Goal: Information Seeking & Learning: Learn about a topic

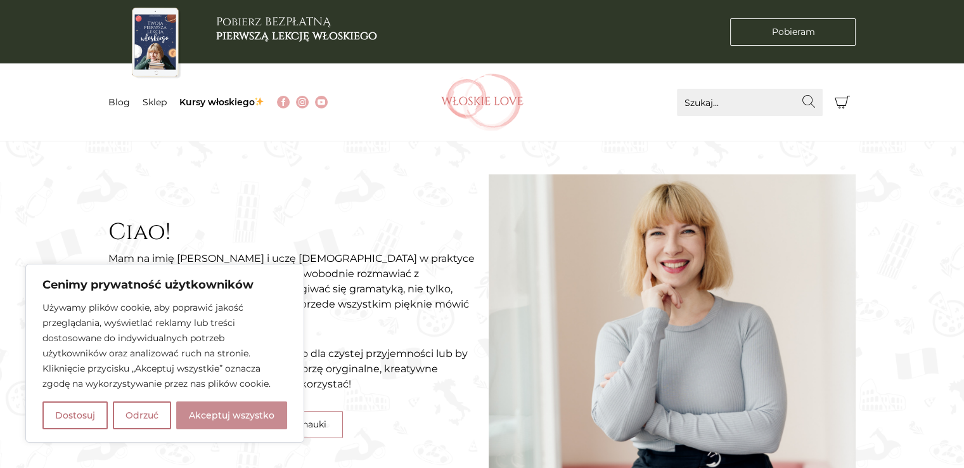
click at [224, 409] on button "Akceptuj wszystko" at bounding box center [231, 415] width 111 height 28
checkbox input "true"
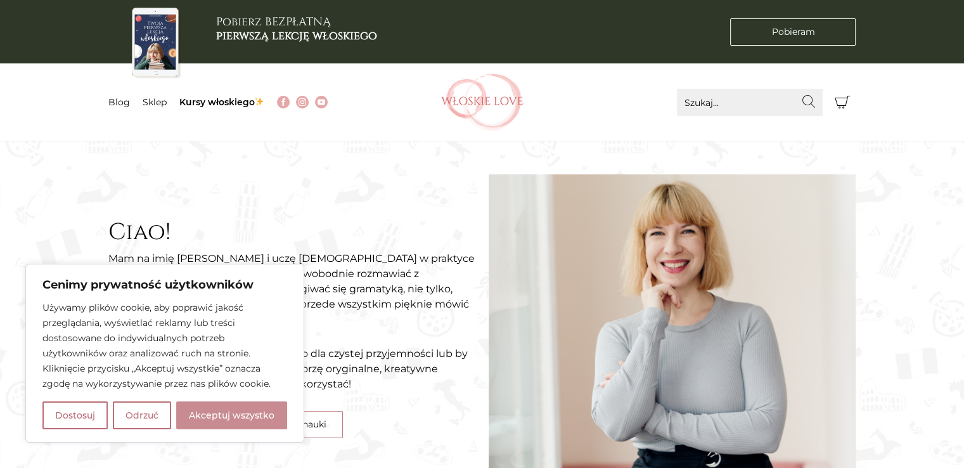
checkbox input "true"
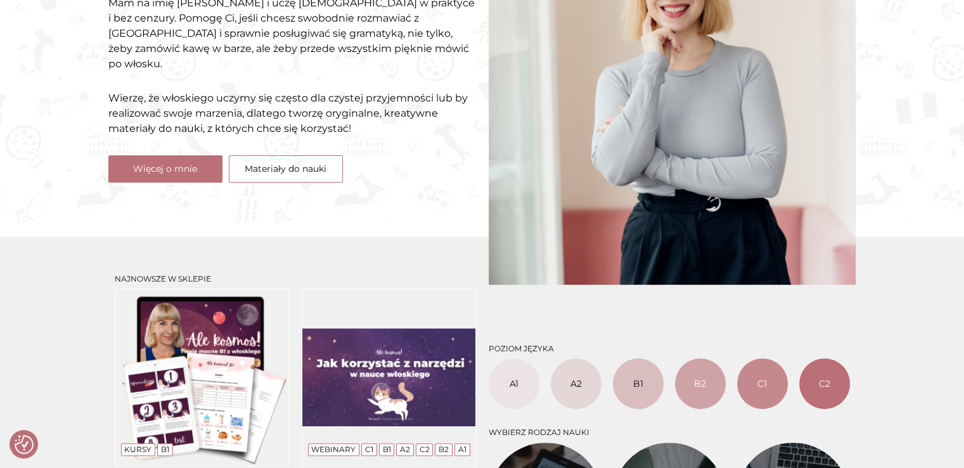
scroll to position [317, 0]
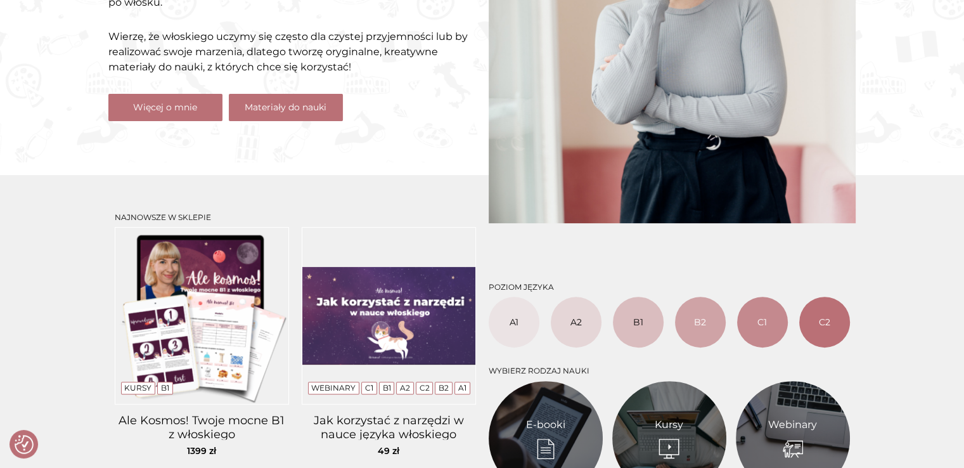
click at [291, 102] on link "Materiały do nauki" at bounding box center [286, 107] width 114 height 27
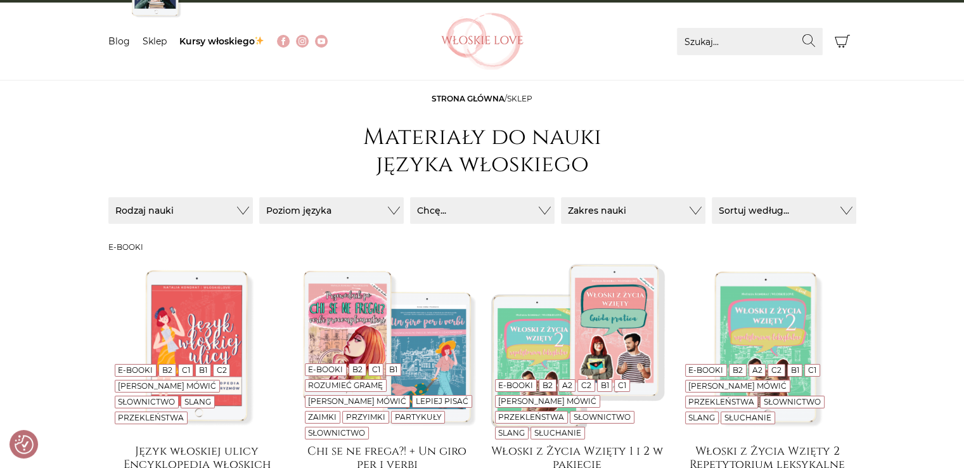
scroll to position [127, 0]
